Goal: Find specific page/section

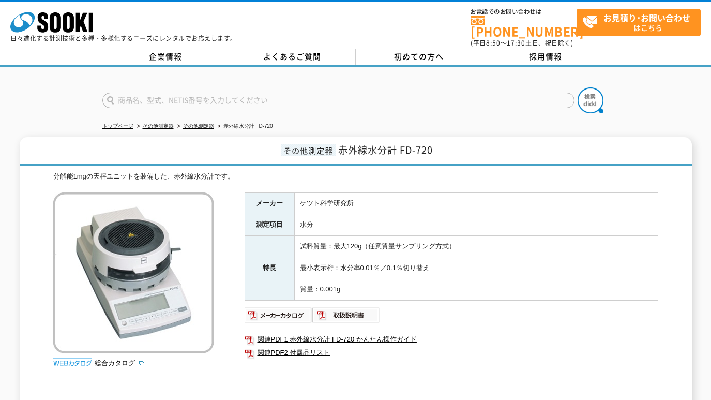
click at [188, 96] on input "text" at bounding box center [338, 101] width 472 height 16
paste input "XP-308B"
type input "XP-308B"
click at [589, 97] on img at bounding box center [590, 100] width 26 height 26
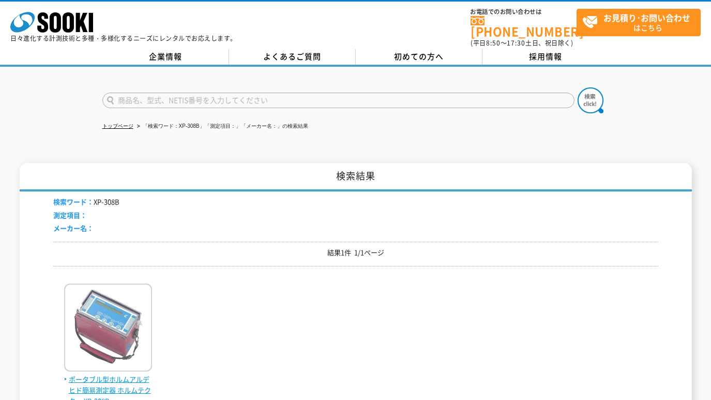
click at [102, 295] on img at bounding box center [108, 328] width 88 height 90
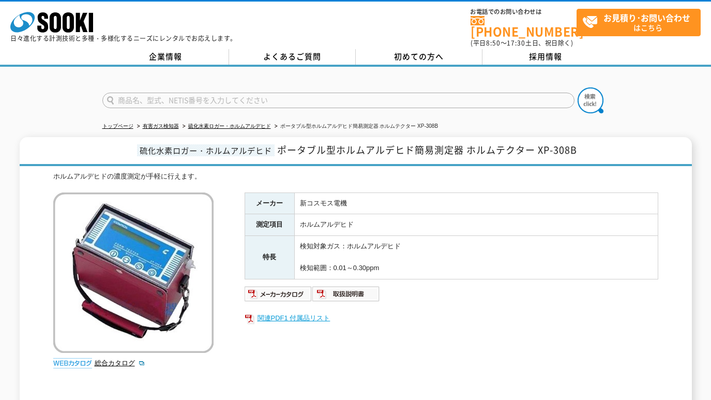
click at [297, 311] on link "関連PDF1 付属品リスト" at bounding box center [452, 317] width 414 height 13
